Goal: Connect with others: Connect with other users

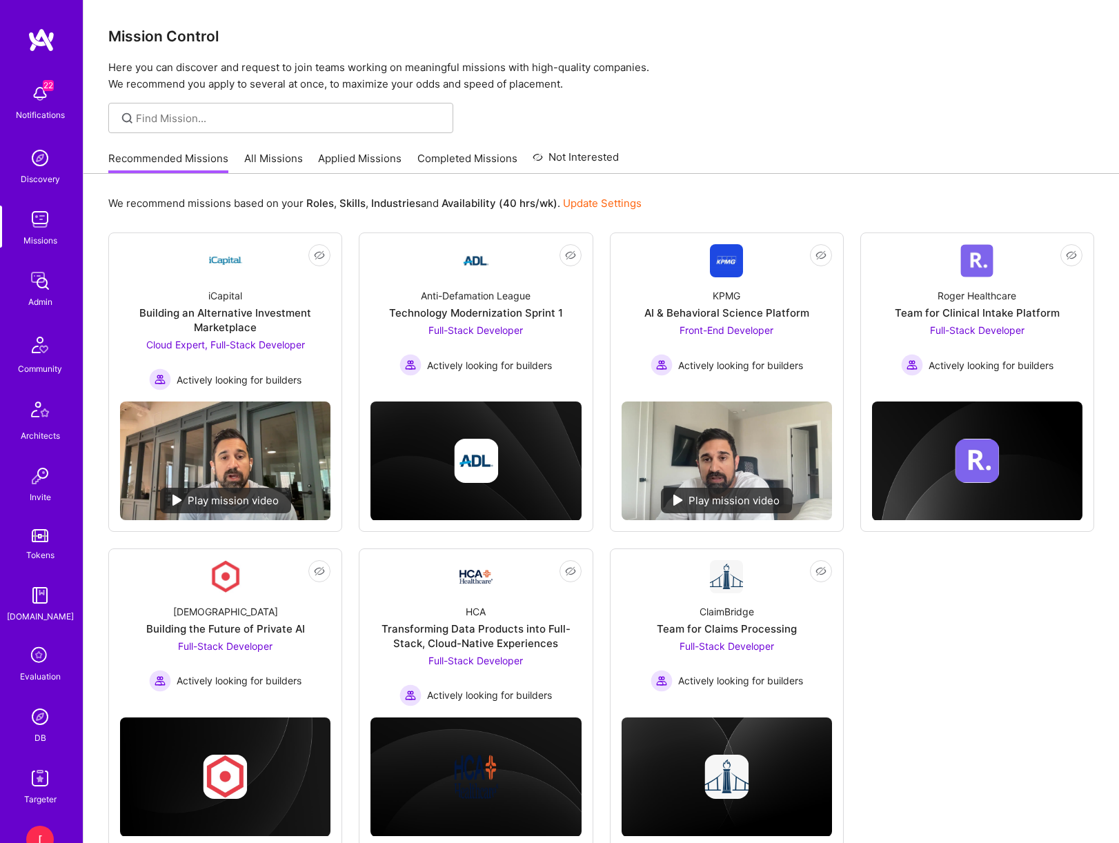
scroll to position [85, 0]
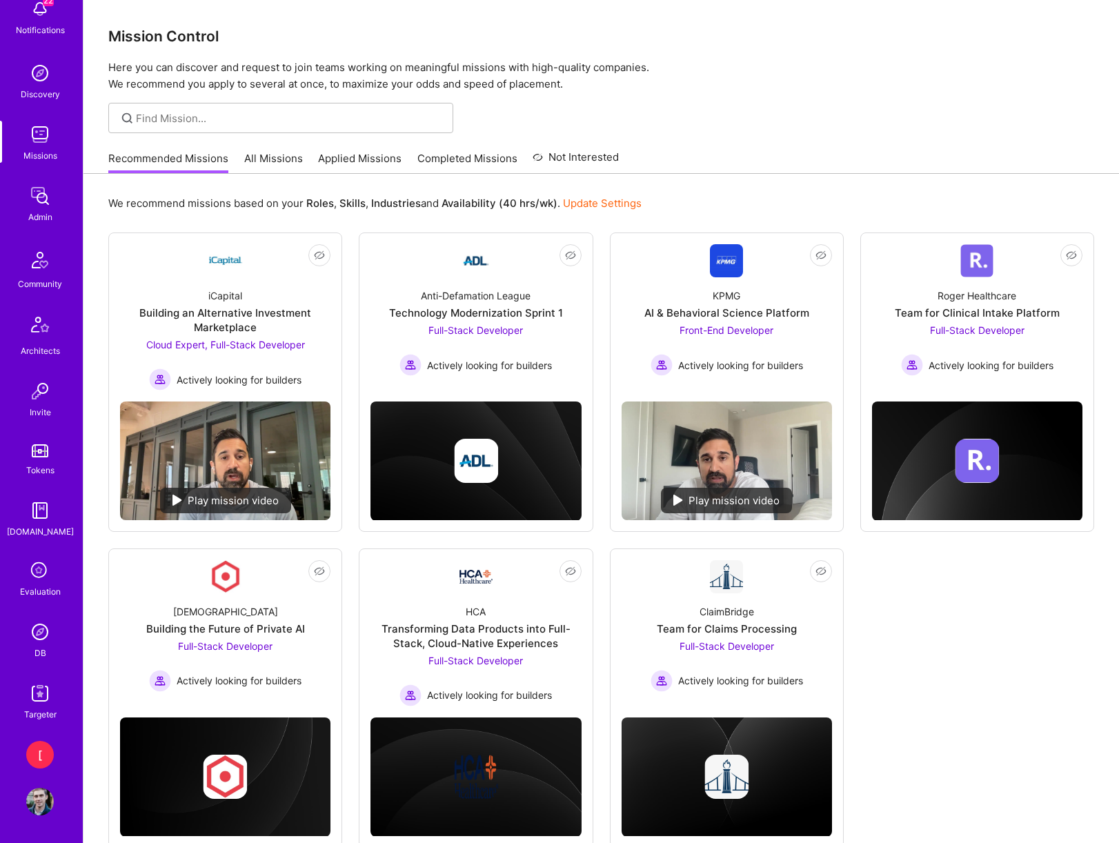
click at [46, 633] on img at bounding box center [40, 632] width 28 height 28
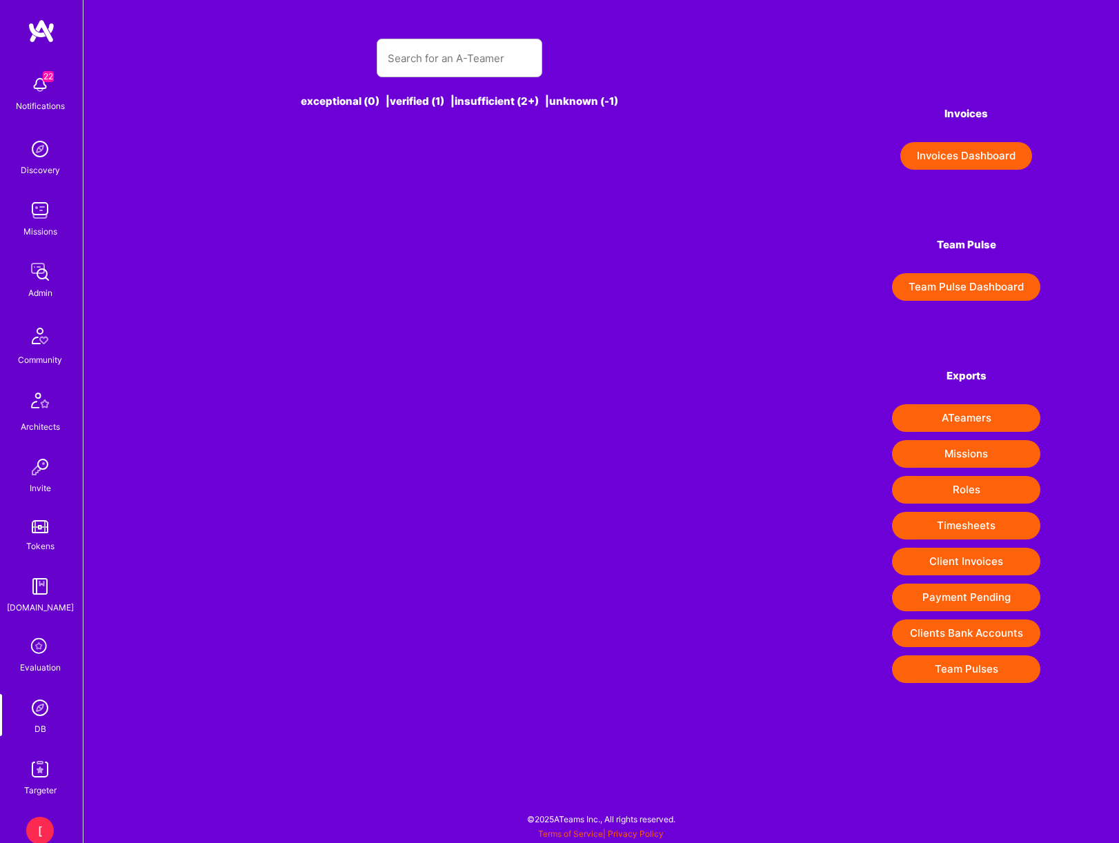
scroll to position [10, 0]
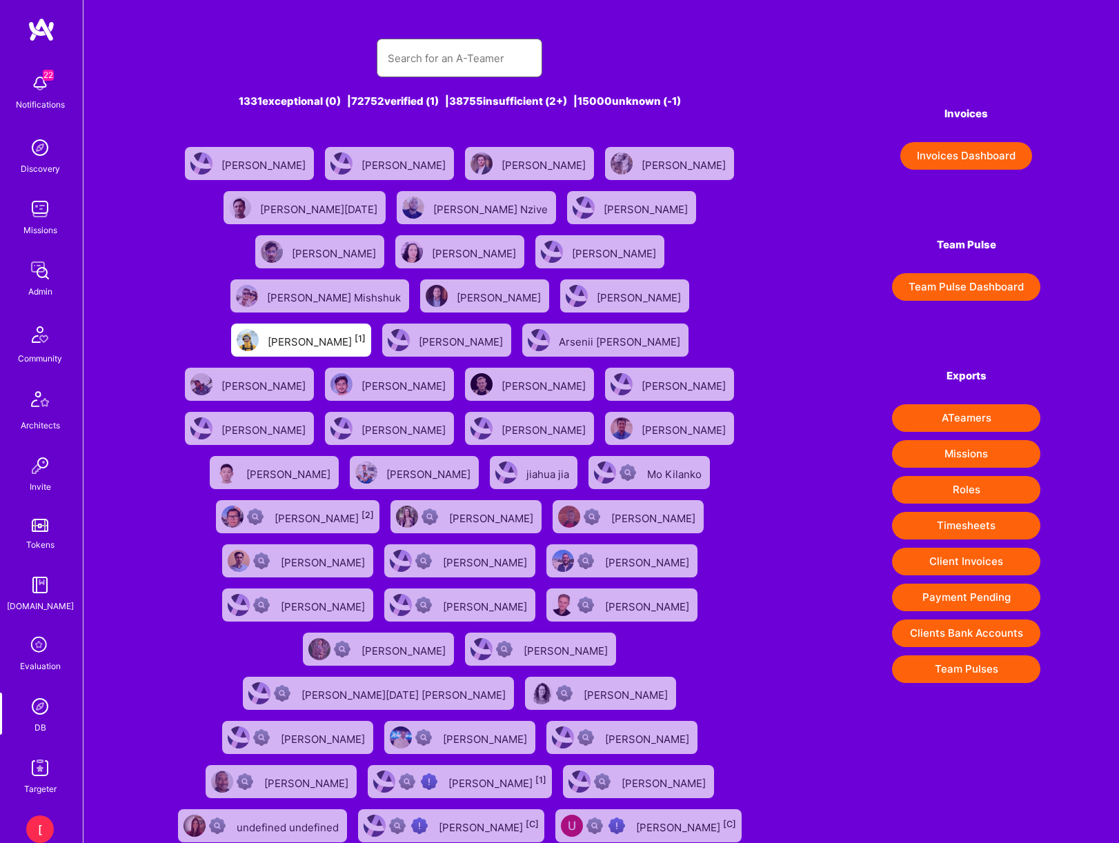
click at [505, 59] on input "text" at bounding box center [460, 58] width 144 height 35
paste input "luismec90@gmail.com"
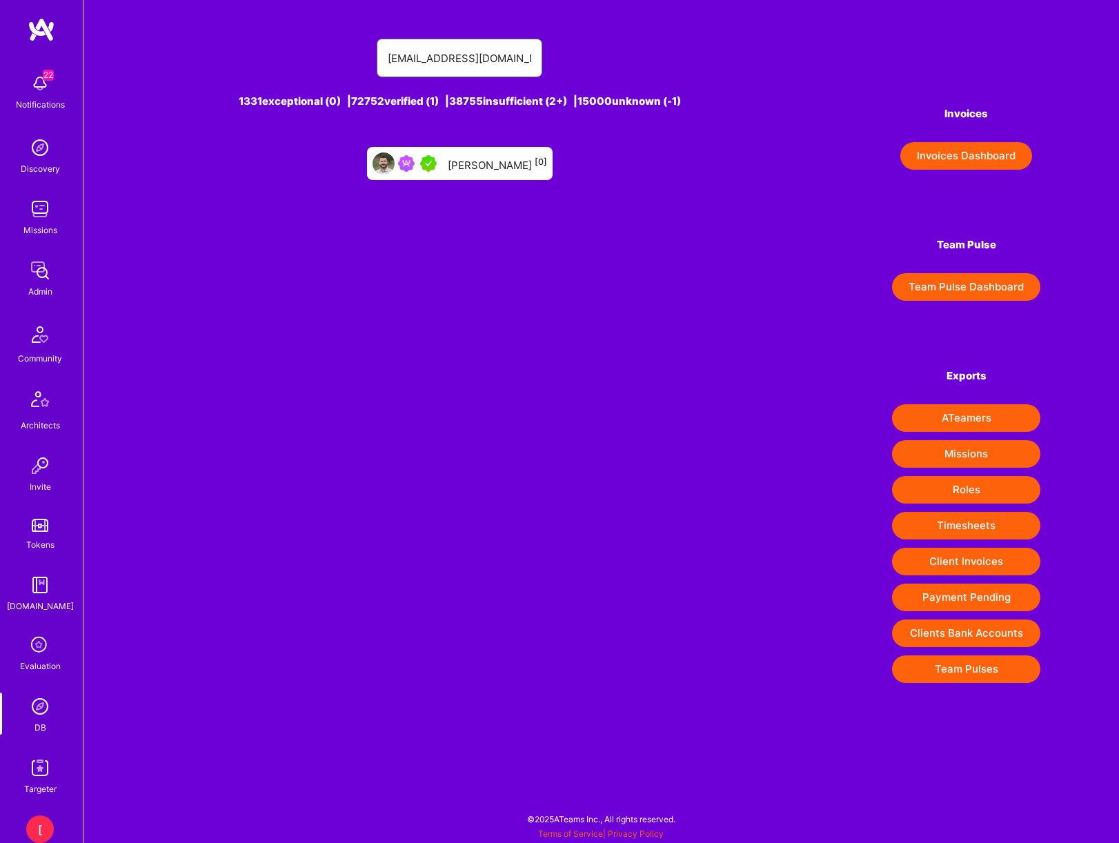
type input "luismec90@gmail.com"
click at [486, 161] on div "Luis F. Montoya [0]" at bounding box center [497, 164] width 99 height 18
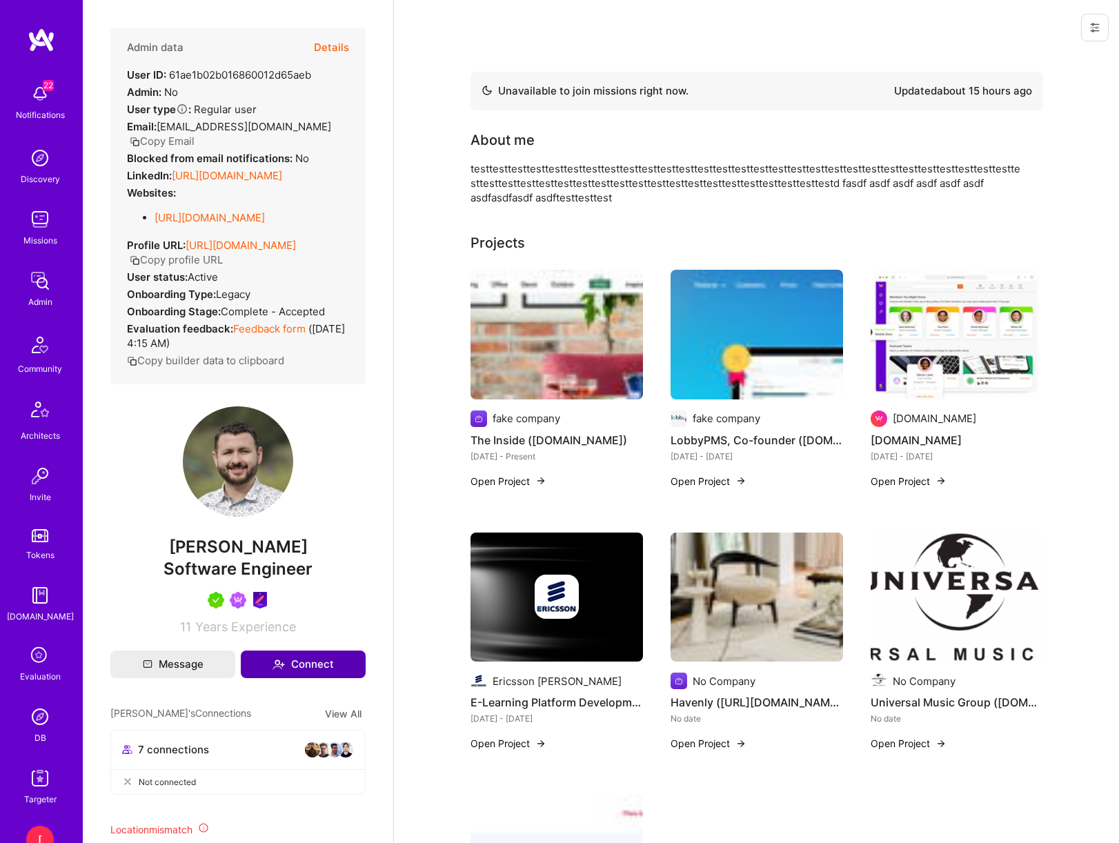
click at [337, 678] on button "Connect" at bounding box center [303, 665] width 125 height 28
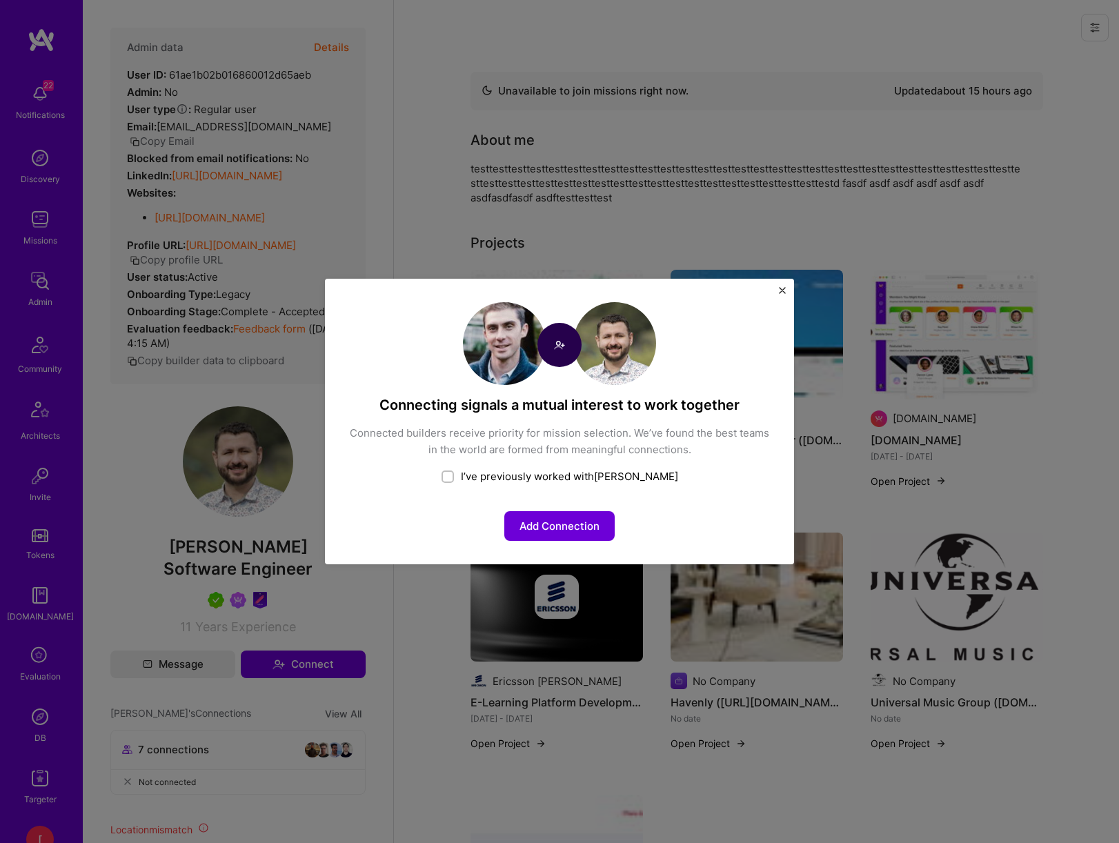
click at [787, 288] on div "Connecting signals a mutual interest to work together Connected builders receiv…" at bounding box center [559, 422] width 469 height 286
click at [780, 290] on img "Close" at bounding box center [782, 290] width 7 height 7
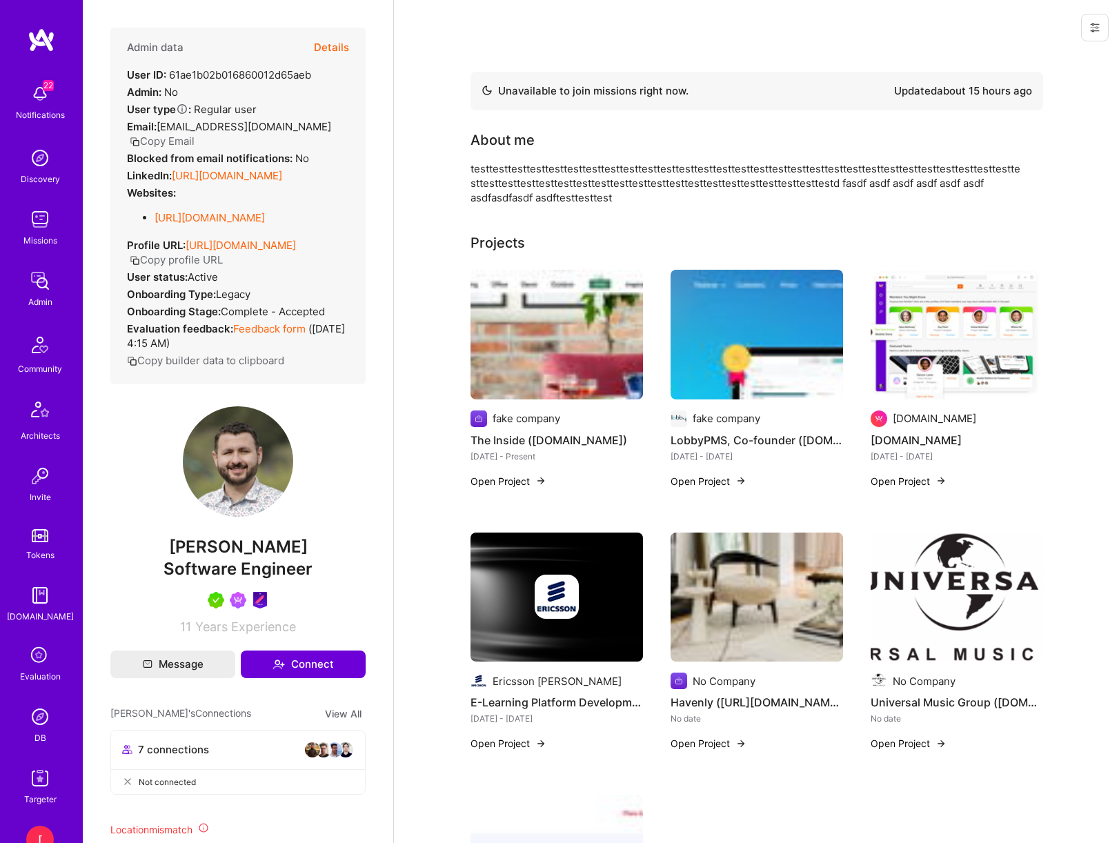
click at [1096, 29] on icon at bounding box center [1094, 27] width 11 height 11
click at [1052, 58] on button "Login as Luis F." at bounding box center [1036, 58] width 146 height 35
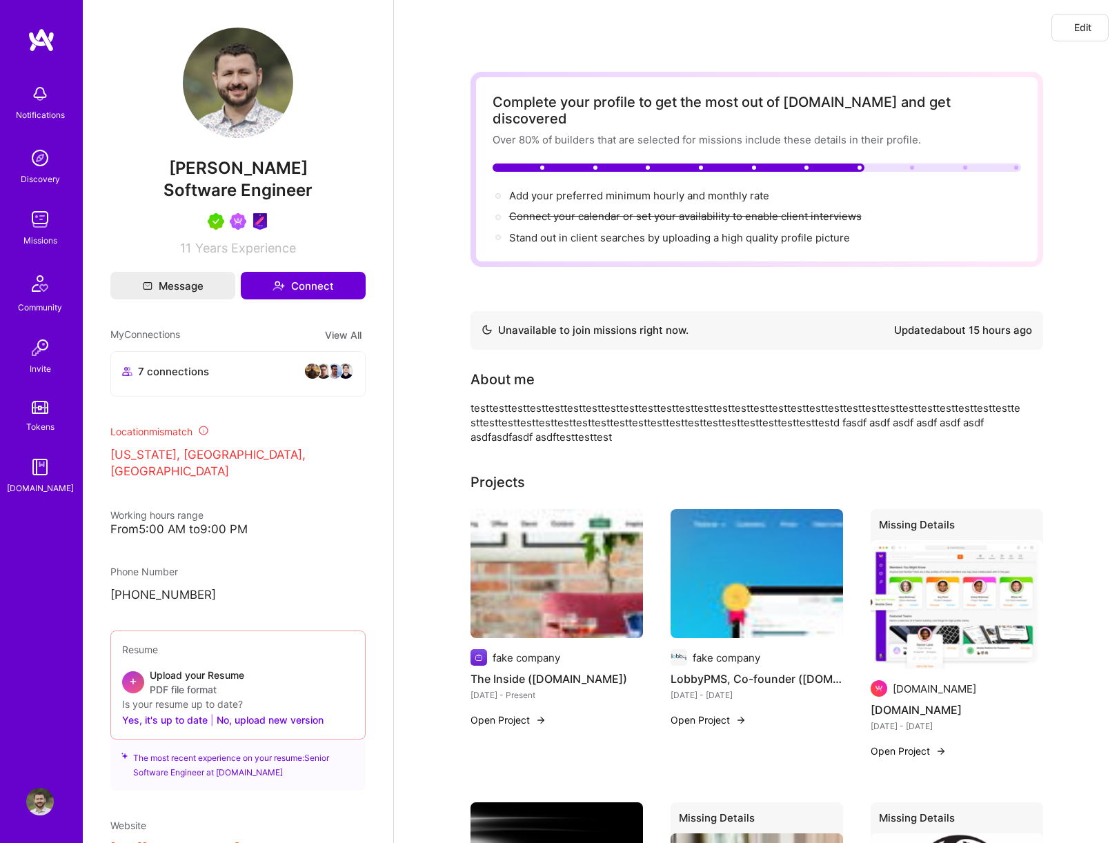
scroll to position [3, 0]
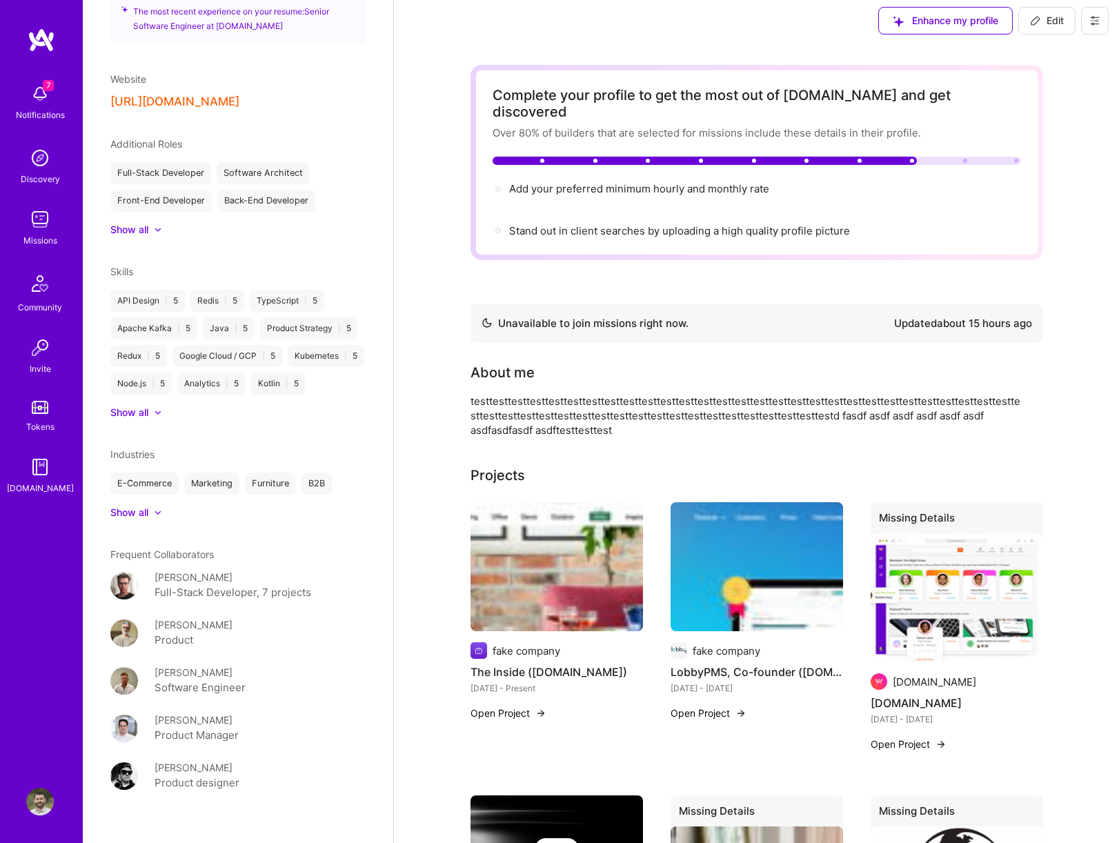
scroll to position [723, 0]
